Goal: Information Seeking & Learning: Check status

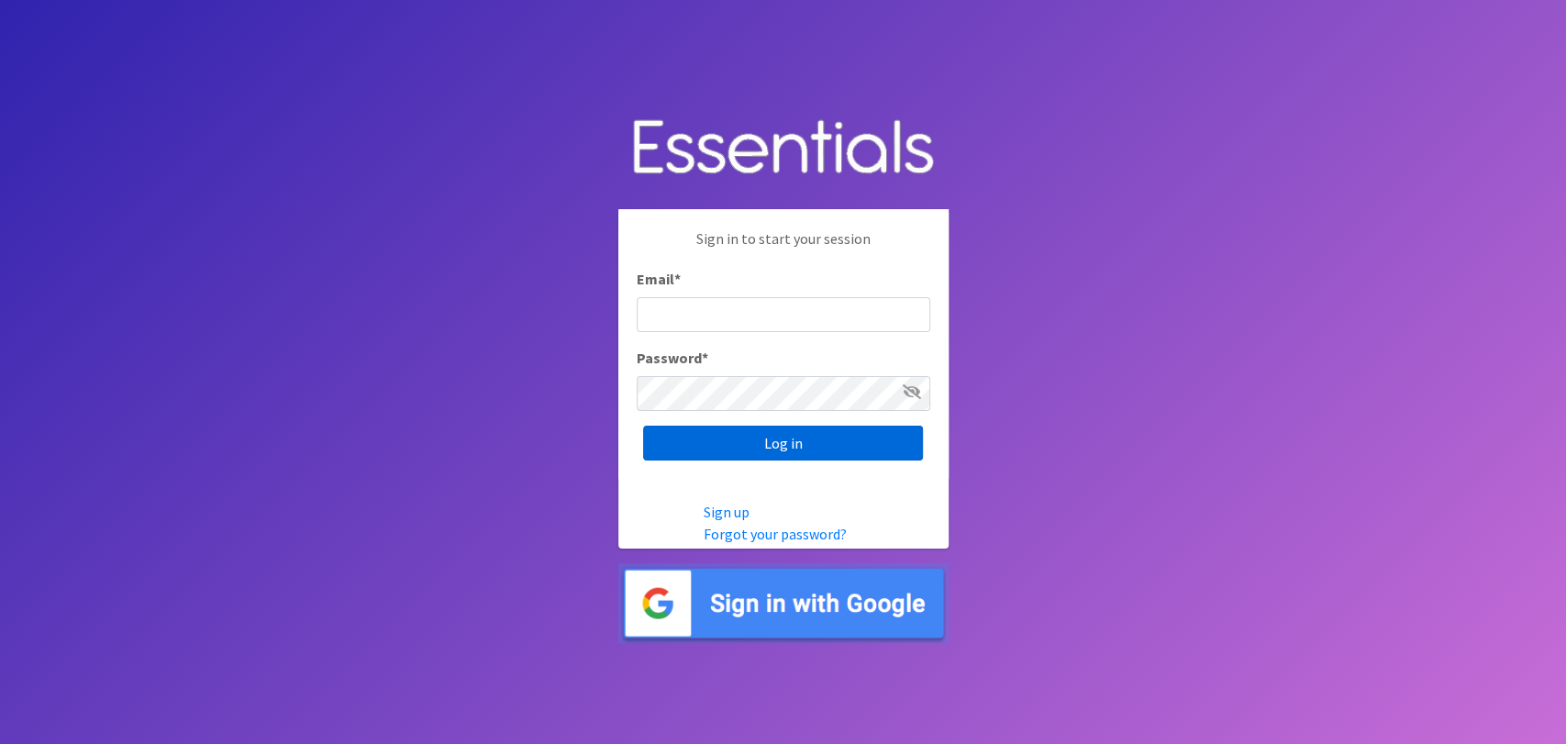
type input "analisacantu@austindiapers.org"
click at [782, 428] on input "Log in" at bounding box center [783, 443] width 280 height 35
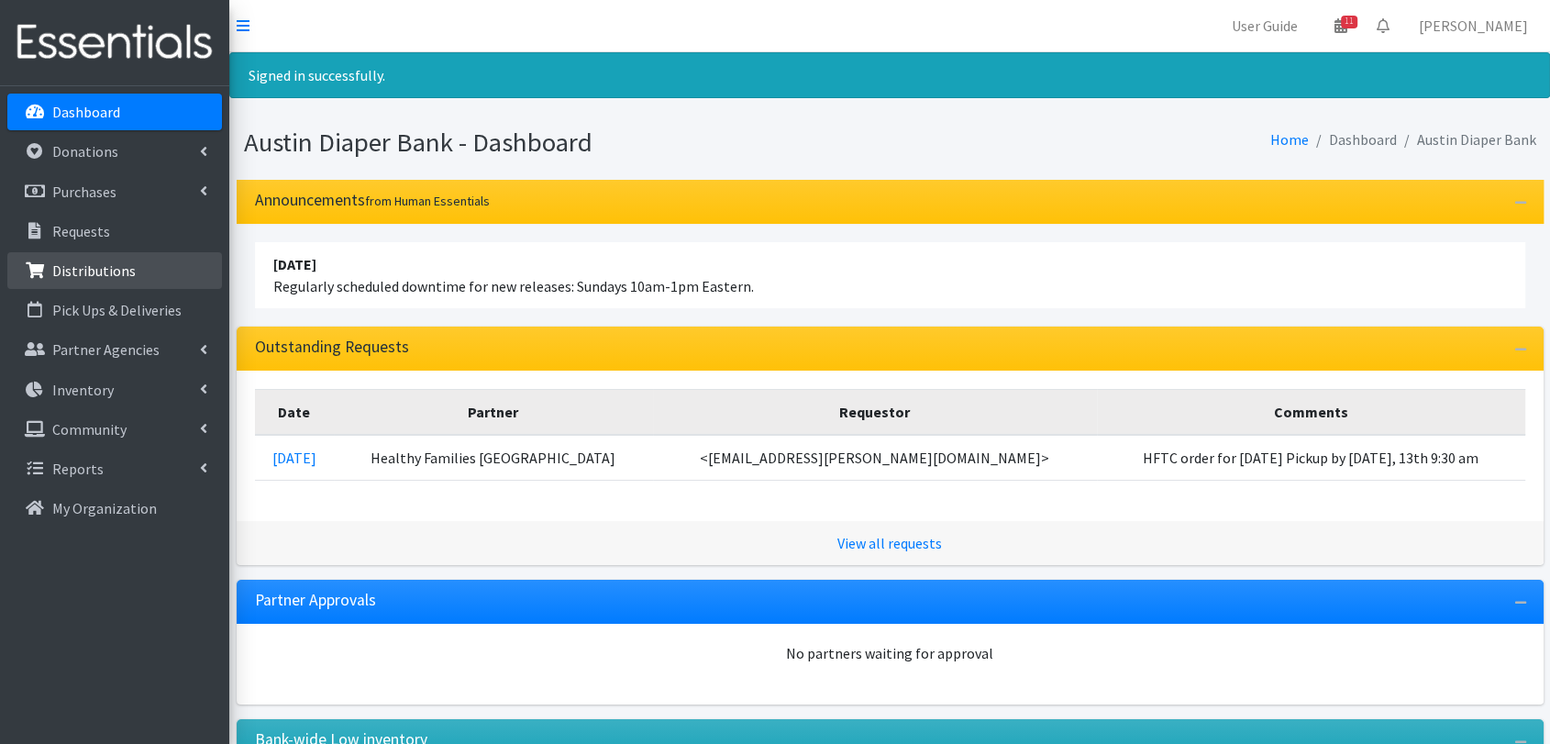
click at [124, 273] on p "Distributions" at bounding box center [93, 270] width 83 height 18
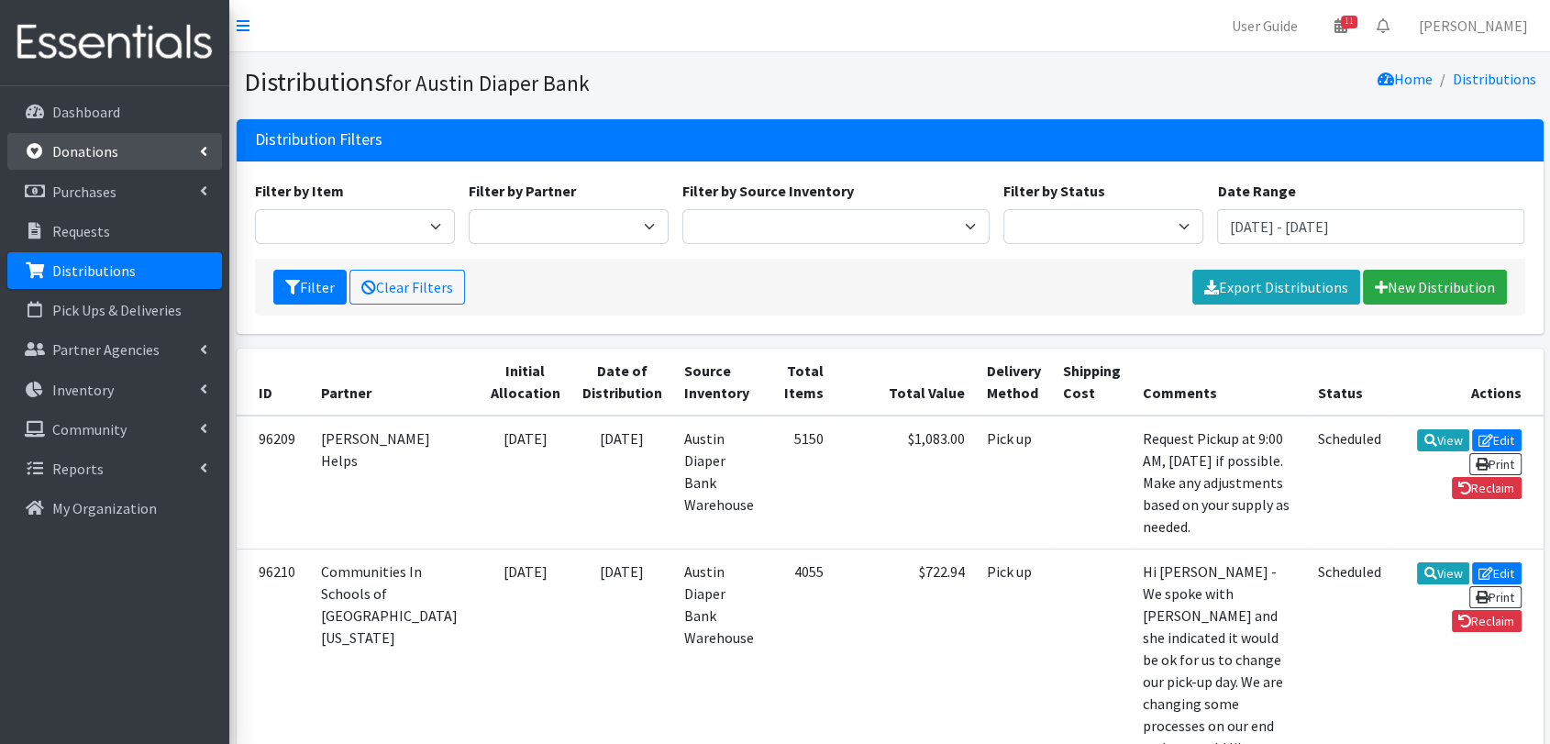
click at [88, 161] on link "Donations" at bounding box center [114, 151] width 215 height 37
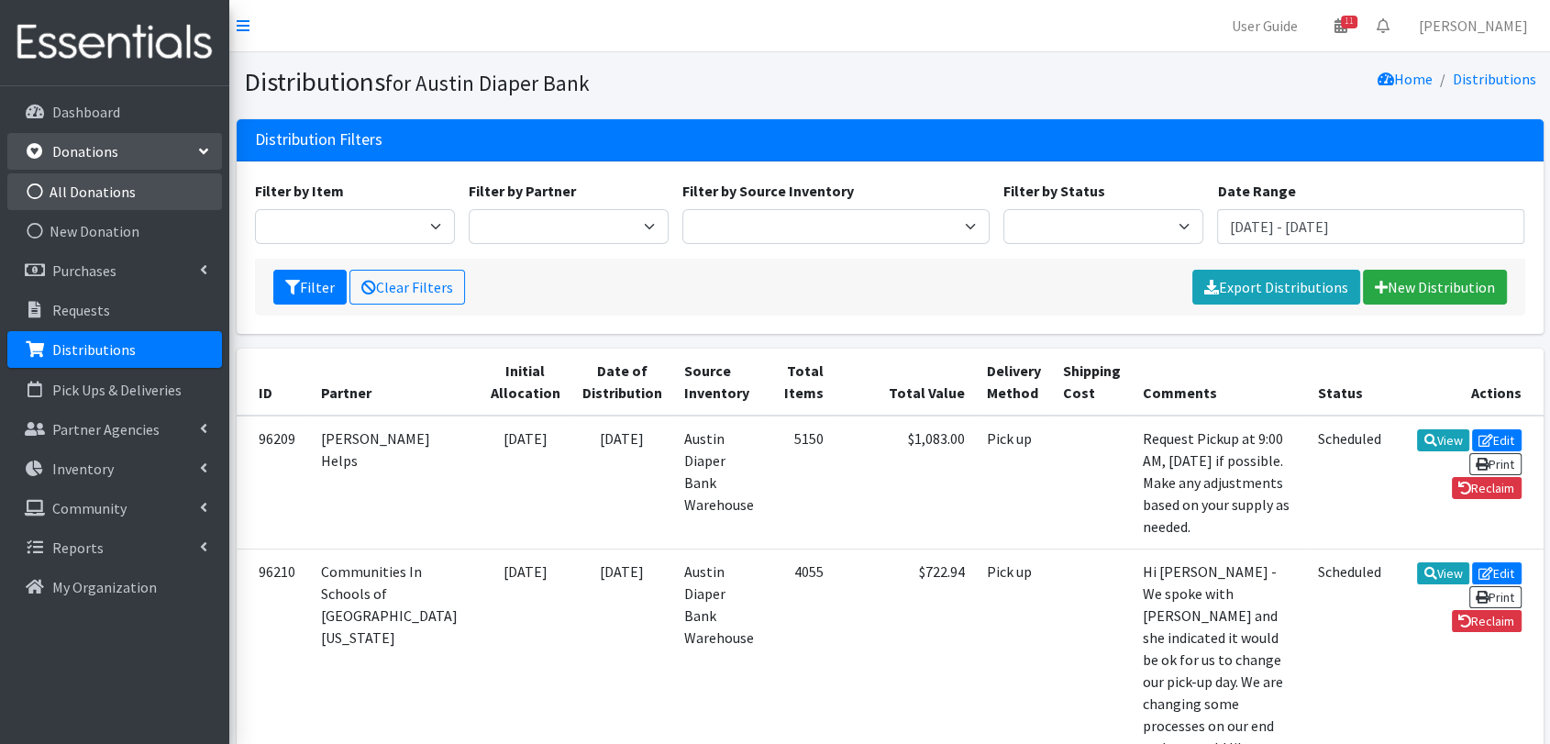
click at [116, 207] on link "All Donations" at bounding box center [114, 191] width 215 height 37
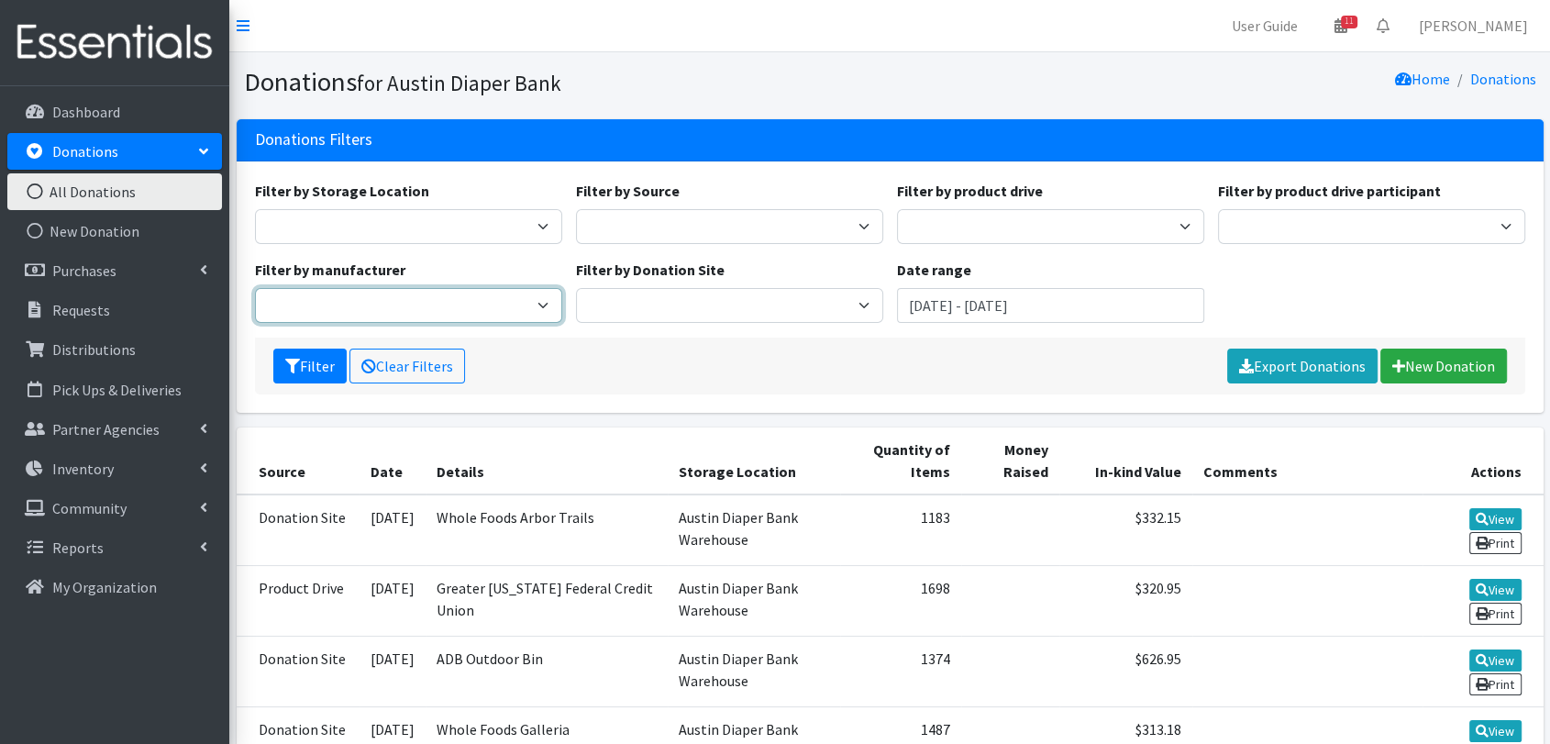
click at [507, 297] on select "Baby 2 Baby" at bounding box center [408, 305] width 307 height 35
select select "43"
click at [255, 288] on select "Baby 2 Baby" at bounding box center [408, 305] width 307 height 35
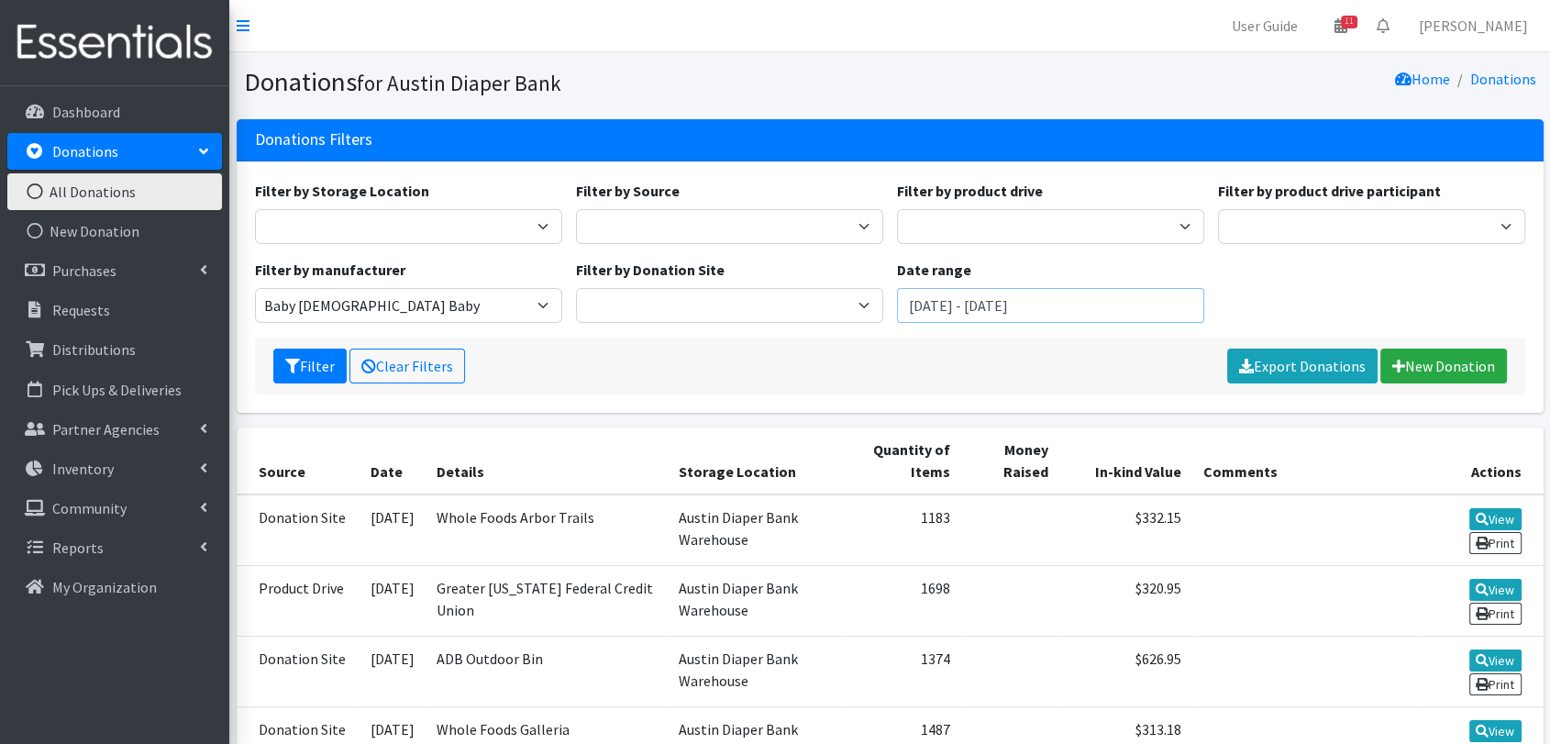
click at [1123, 321] on input "July 8, 2025 - October 8, 2025" at bounding box center [1050, 305] width 307 height 35
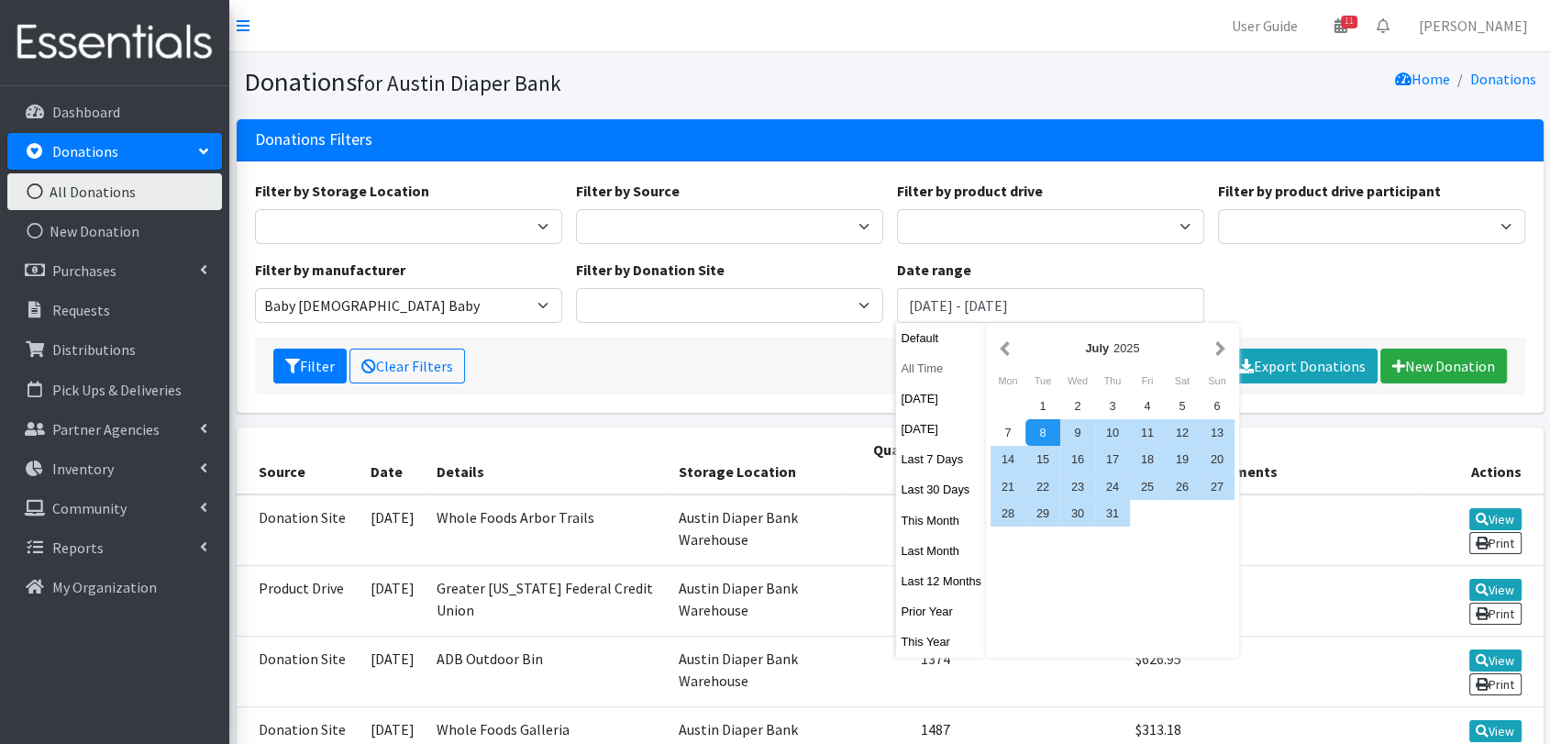
click at [937, 370] on button "All Time" at bounding box center [941, 368] width 90 height 27
type input "[DATE] - [DATE]"
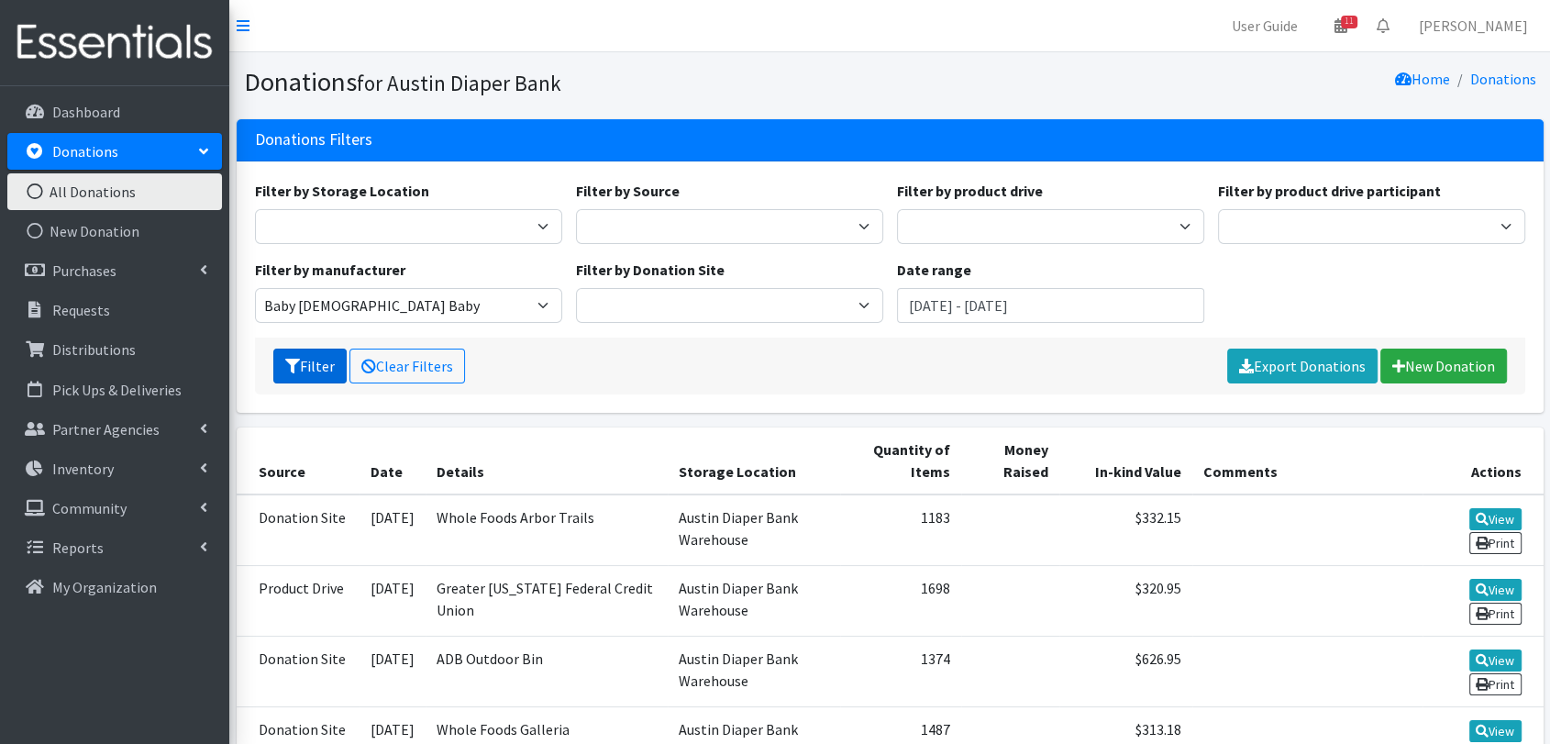
click at [278, 360] on button "Filter" at bounding box center [309, 366] width 73 height 35
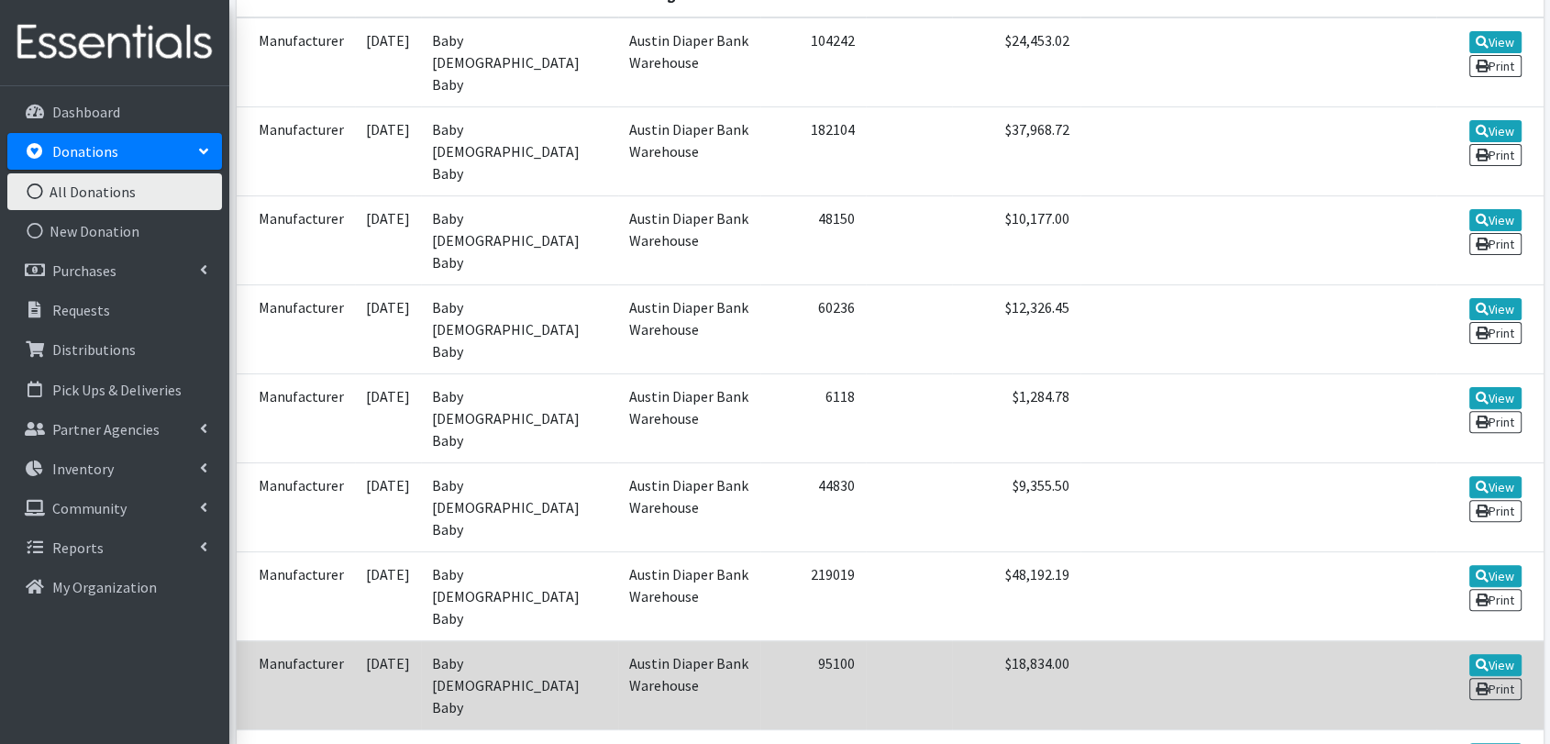
scroll to position [471, 0]
